Goal: Check status

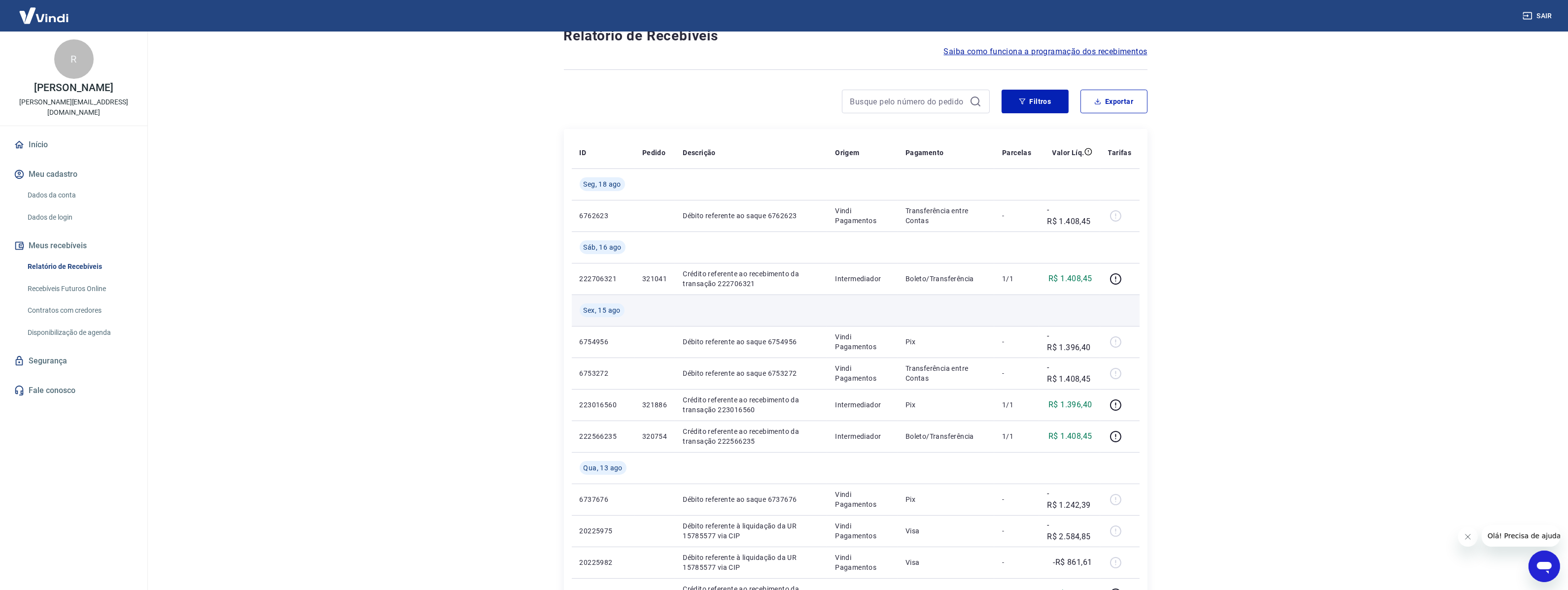
scroll to position [61, 0]
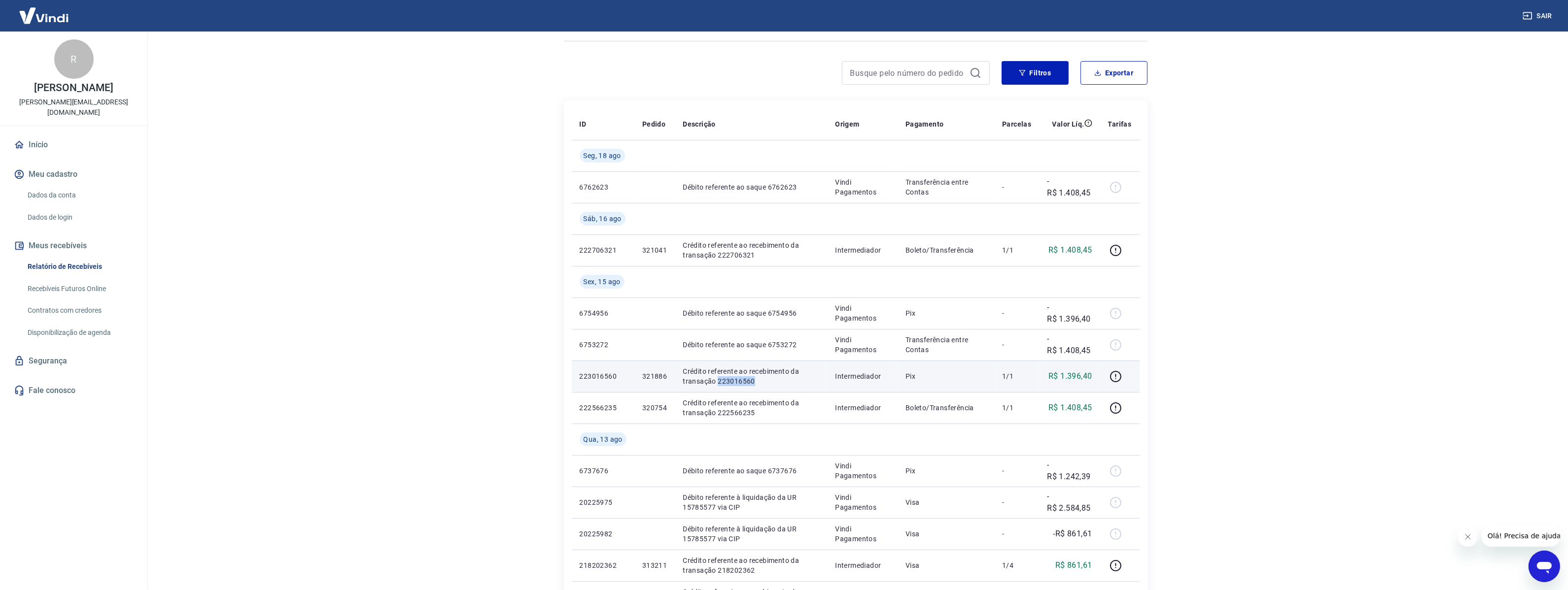
drag, startPoint x: 753, startPoint y: 383, endPoint x: 717, endPoint y: 383, distance: 36.0
click at [717, 383] on p "Crédito referente ao recebimento da transação 223016560" at bounding box center [751, 376] width 136 height 19
copy p "223016560"
drag, startPoint x: 1048, startPoint y: 377, endPoint x: 1093, endPoint y: 380, distance: 45.1
click at [1093, 380] on td "R$ 1.396,40" at bounding box center [1069, 377] width 61 height 32
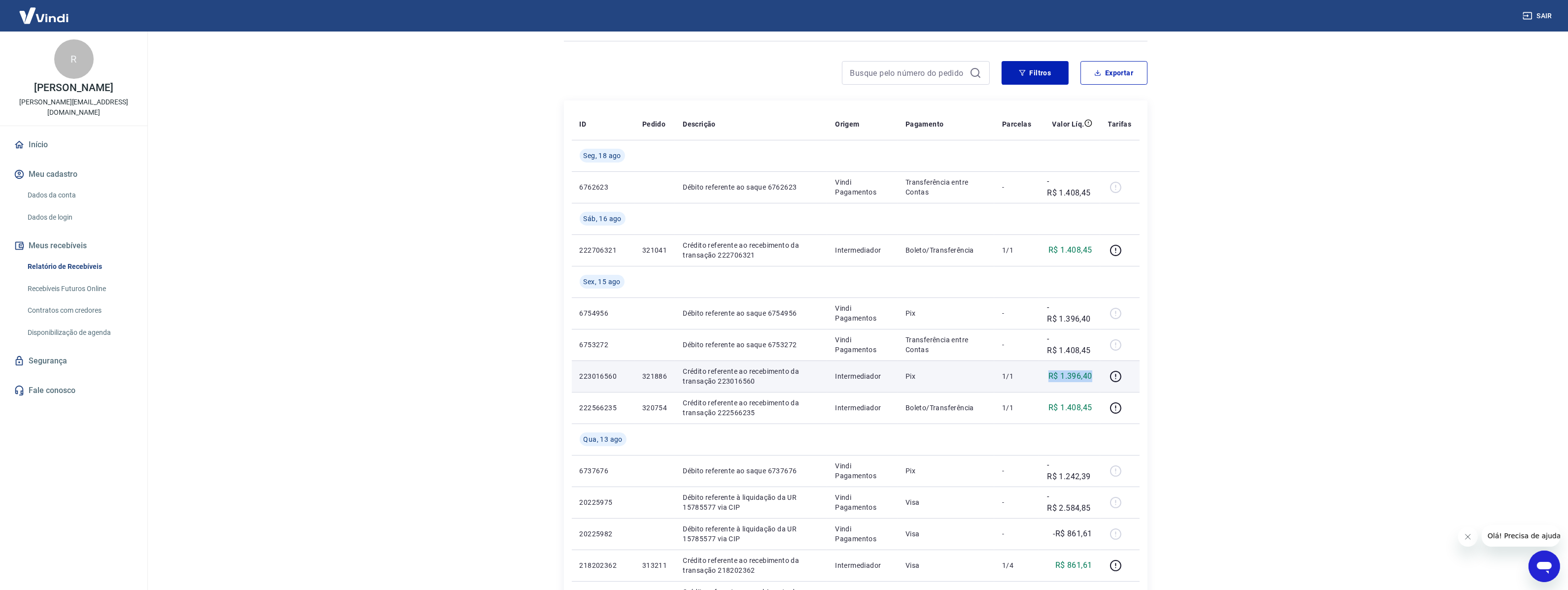
copy p "R$ 1.396,40"
drag, startPoint x: 758, startPoint y: 410, endPoint x: 715, endPoint y: 413, distance: 43.1
click at [715, 413] on p "Crédito referente ao recebimento da transação 222566235" at bounding box center [751, 408] width 136 height 19
copy p "222566235"
drag, startPoint x: 749, startPoint y: 258, endPoint x: 716, endPoint y: 255, distance: 33.1
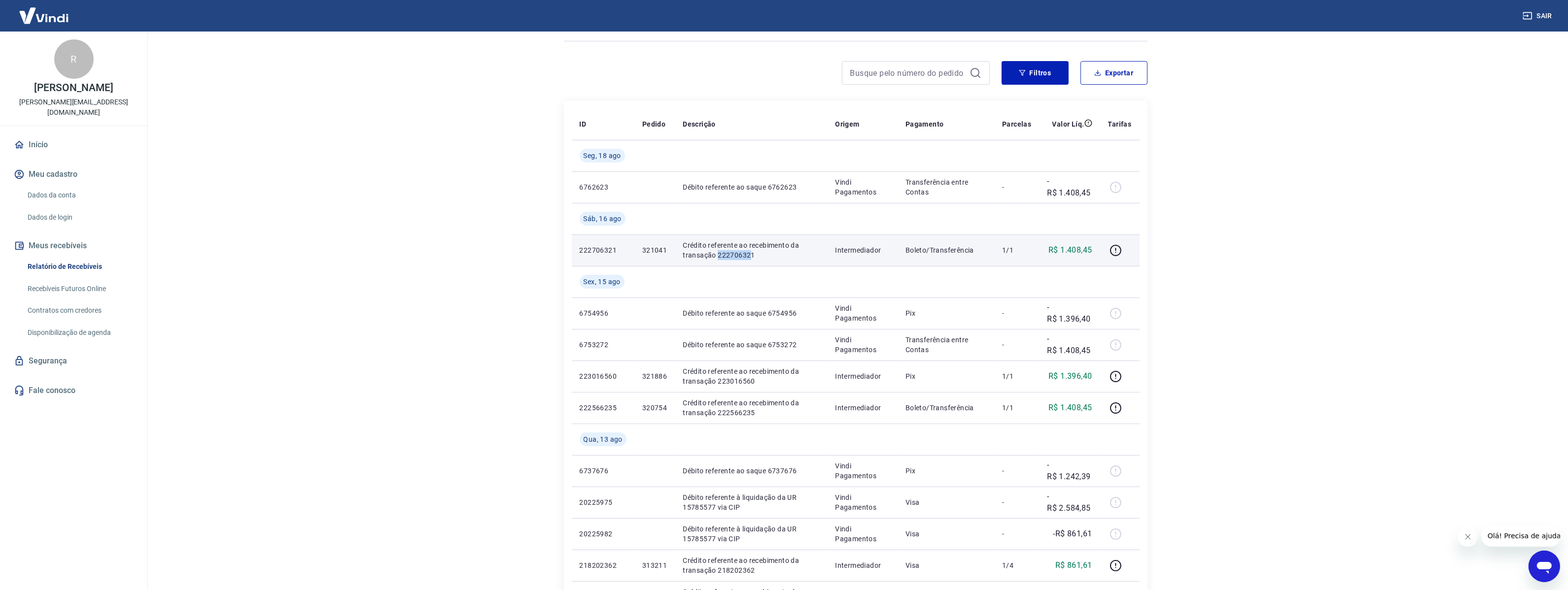
click at [716, 255] on p "Crédito referente ao recebimento da transação 222706321" at bounding box center [751, 250] width 136 height 19
drag, startPoint x: 716, startPoint y: 255, endPoint x: 765, endPoint y: 255, distance: 49.0
click at [765, 255] on p "Crédito referente ao recebimento da transação 222706321" at bounding box center [751, 250] width 136 height 19
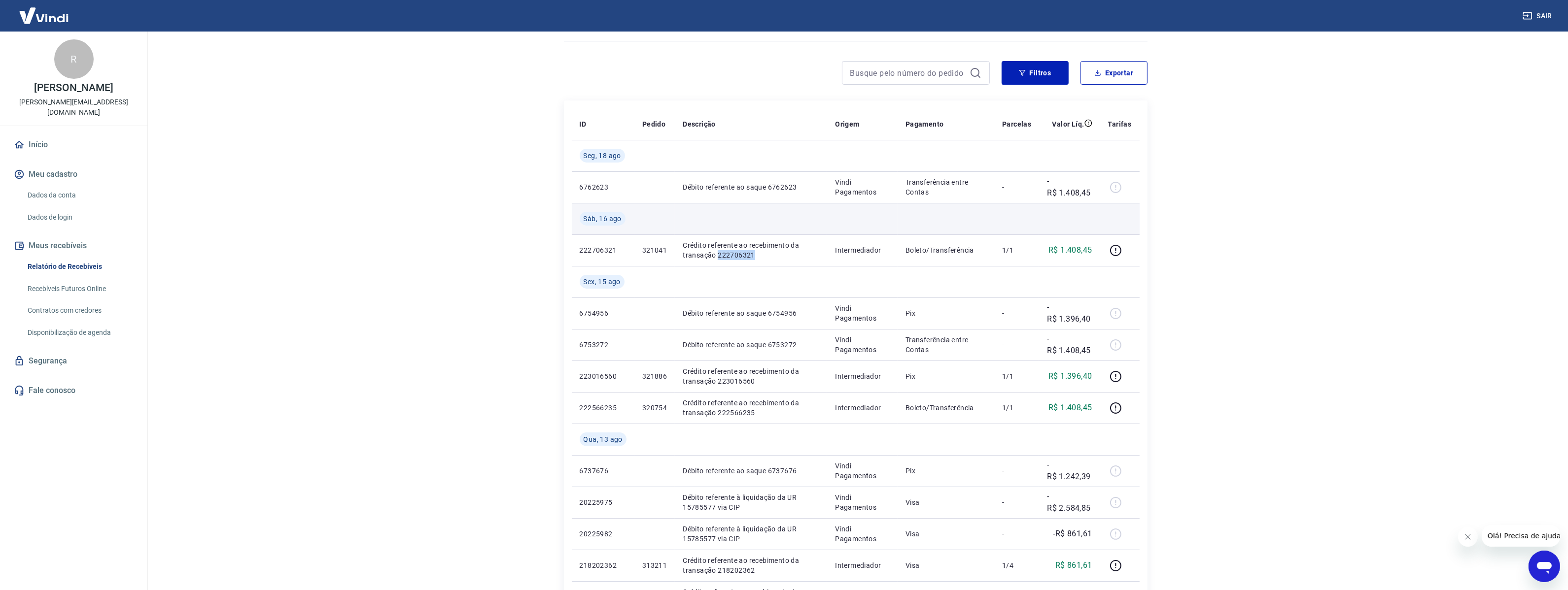
copy p "222706321"
